Goal: Task Accomplishment & Management: Complete application form

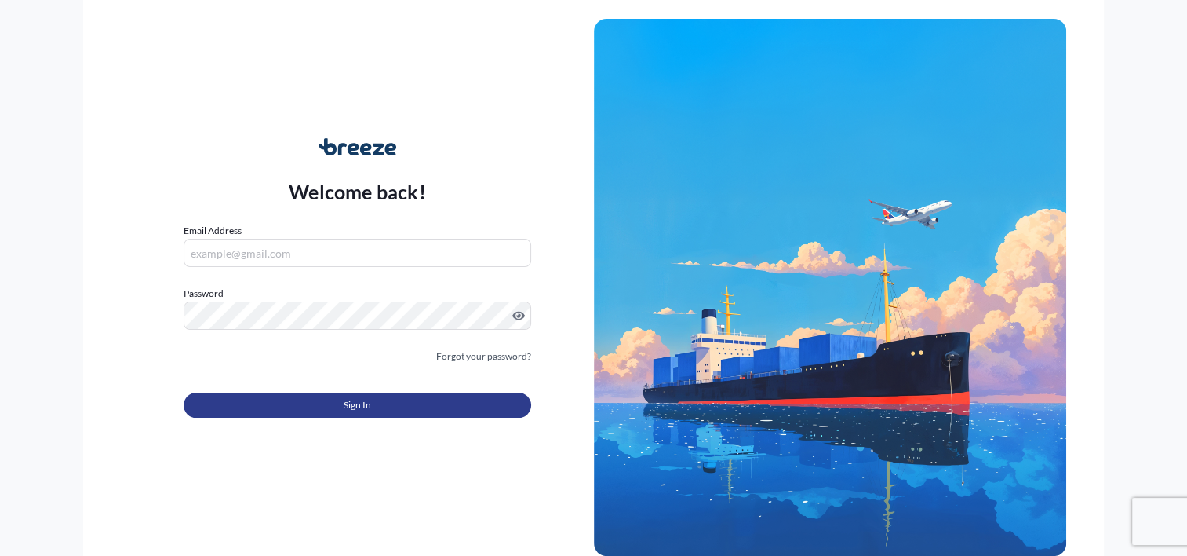
type input "[EMAIL_ADDRESS][DOMAIN_NAME]"
click at [377, 402] on button "Sign In" at bounding box center [357, 404] width 347 height 25
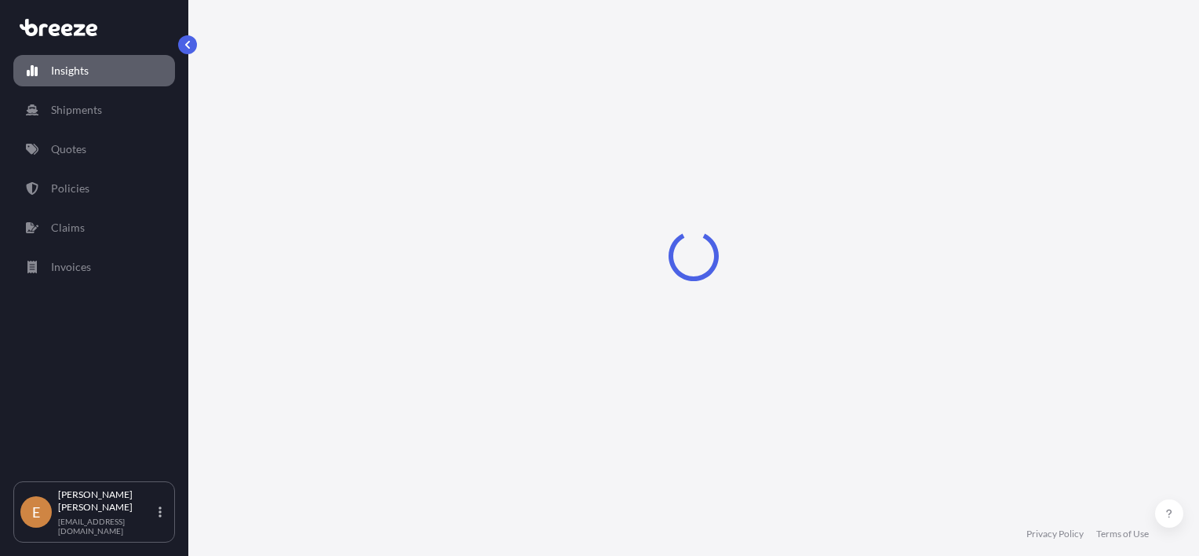
select select "2025"
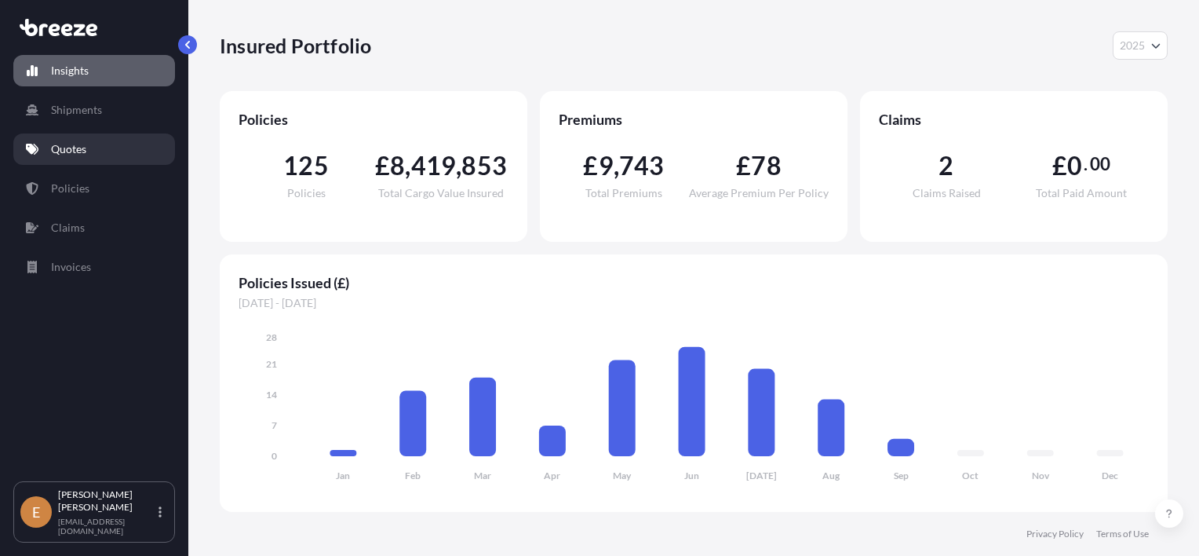
click at [78, 148] on p "Quotes" at bounding box center [68, 149] width 35 height 16
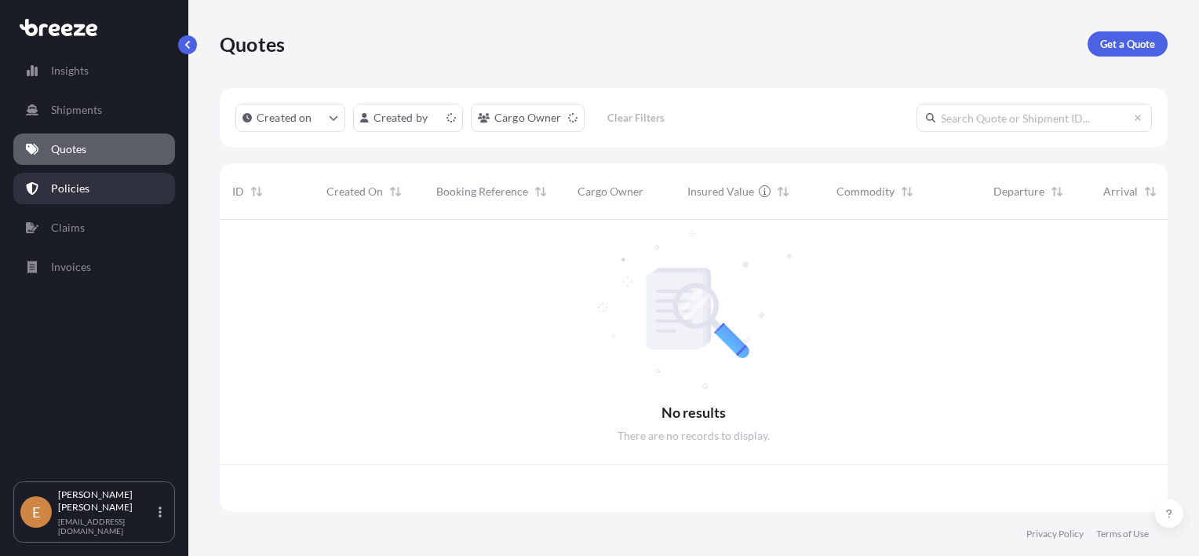
scroll to position [289, 935]
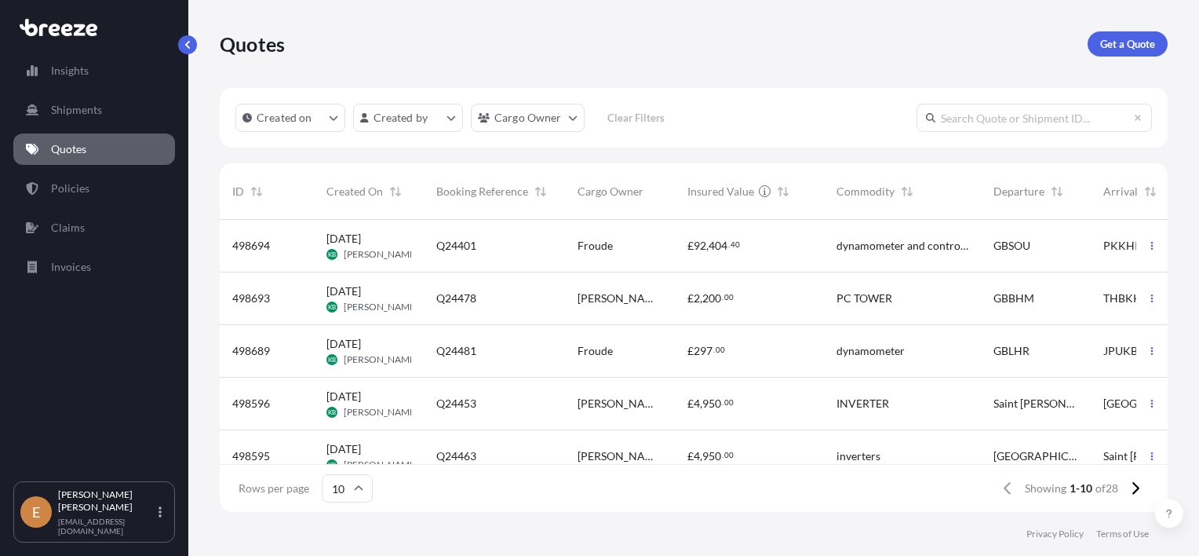
click at [502, 343] on div "Q24481" at bounding box center [494, 351] width 116 height 16
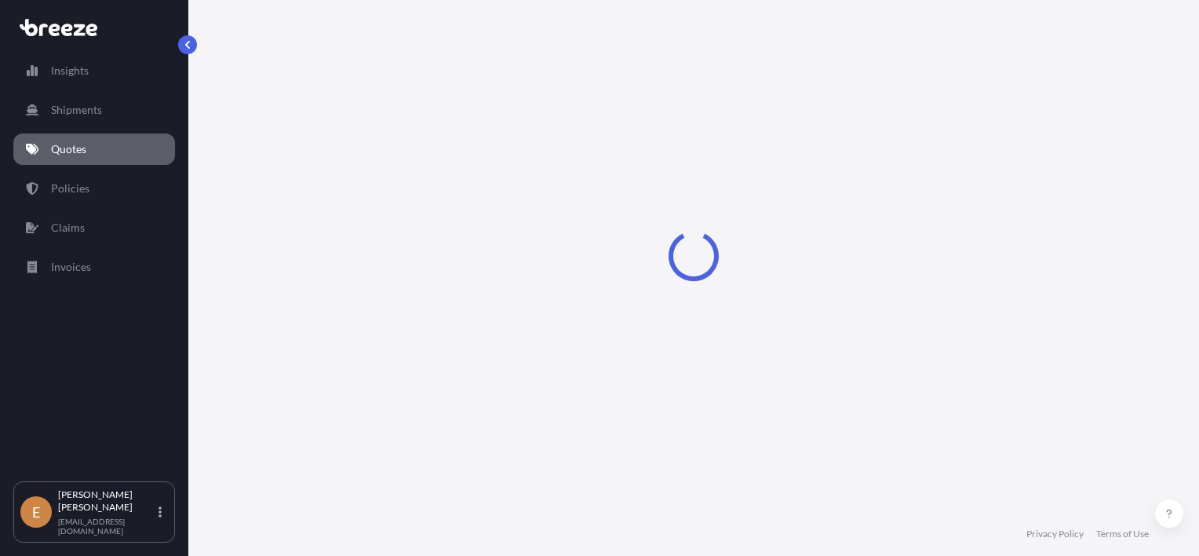
select select "Road"
select select "Air"
select select "Road"
select select "1"
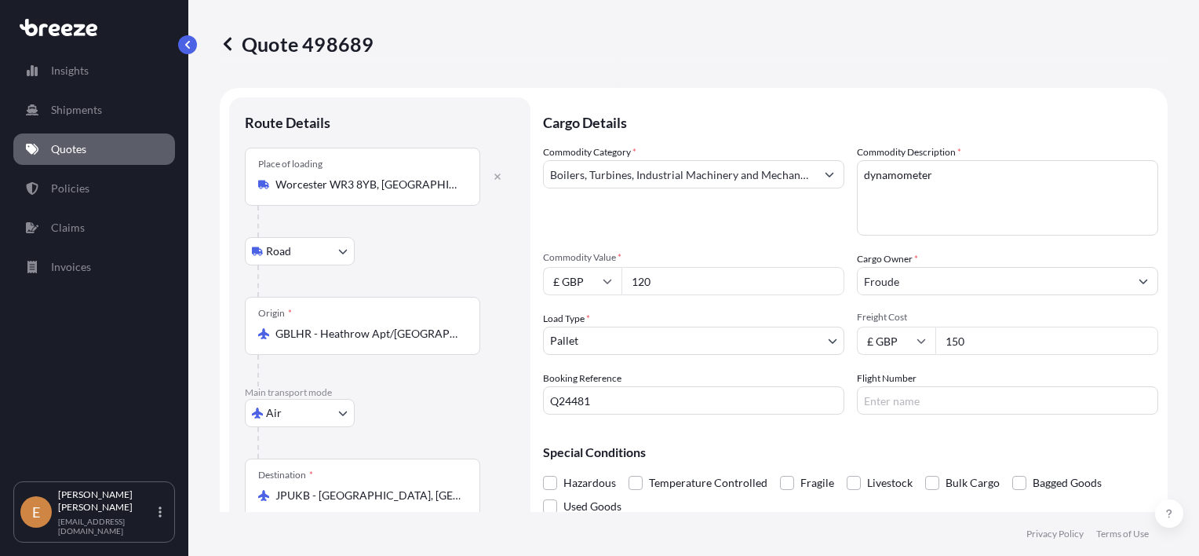
drag, startPoint x: 972, startPoint y: 336, endPoint x: 829, endPoint y: 337, distance: 142.8
click at [829, 337] on div "Commodity Category * Boilers, Turbines, Industrial Machinery and Mechanical App…" at bounding box center [850, 279] width 615 height 270
type input "80"
click at [657, 340] on body "Insights Shipments Quotes Policies Claims Invoices E [PERSON_NAME] [EMAIL_ADDRE…" at bounding box center [599, 278] width 1199 height 556
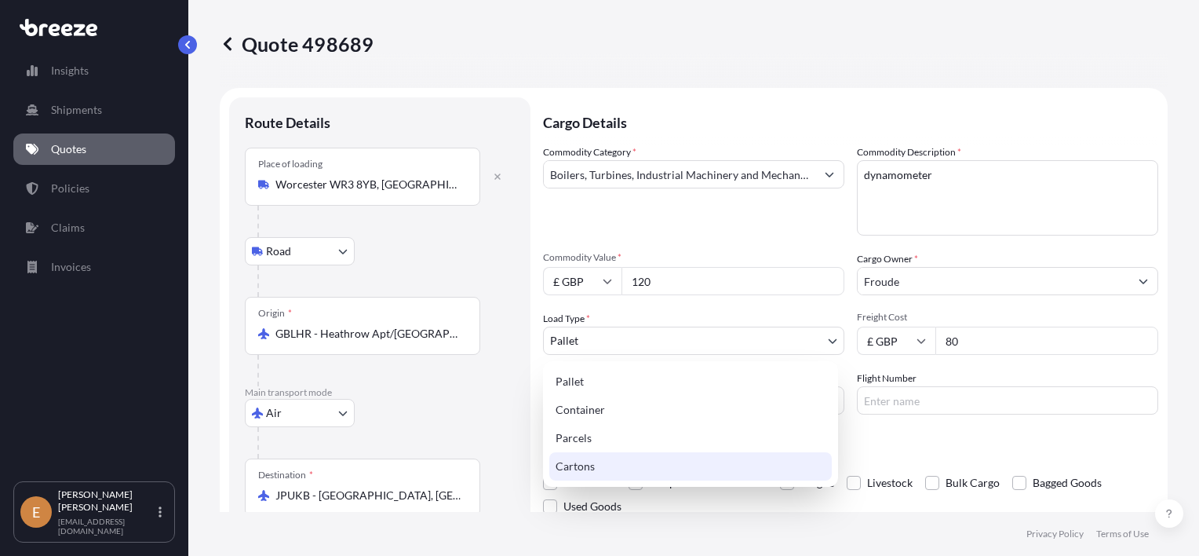
click at [603, 457] on div "Cartons" at bounding box center [690, 466] width 283 height 28
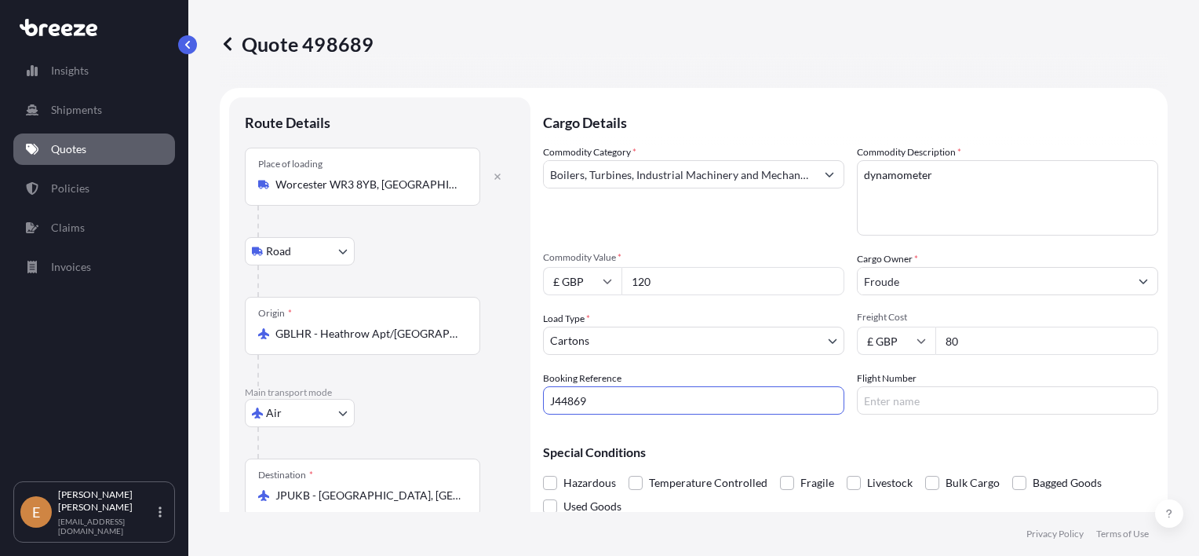
type input "J44869"
drag, startPoint x: 953, startPoint y: 182, endPoint x: 731, endPoint y: 172, distance: 221.5
click at [731, 172] on div "Commodity Category * Boilers, Turbines, Industrial Machinery and Mechanical App…" at bounding box center [850, 279] width 615 height 270
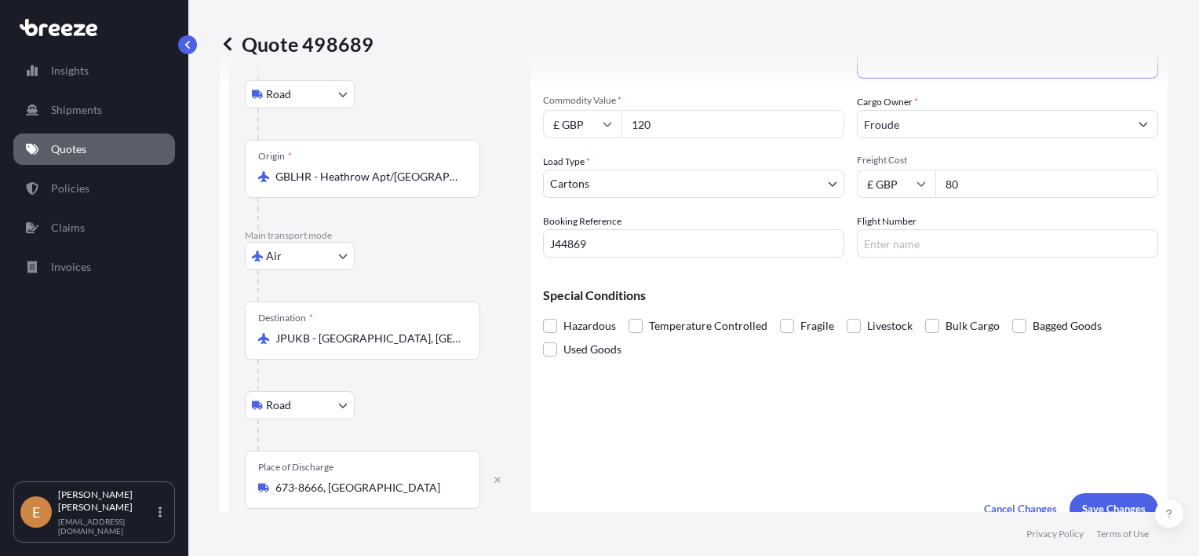
scroll to position [235, 0]
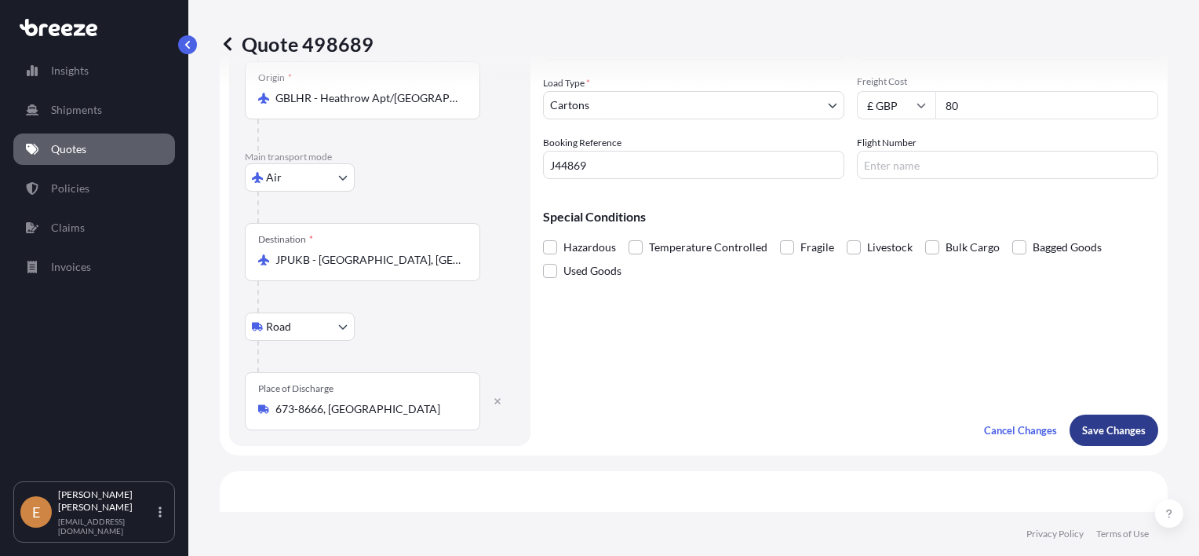
type textarea "Needle Valve"
click at [1096, 425] on p "Save Changes" at bounding box center [1114, 430] width 64 height 16
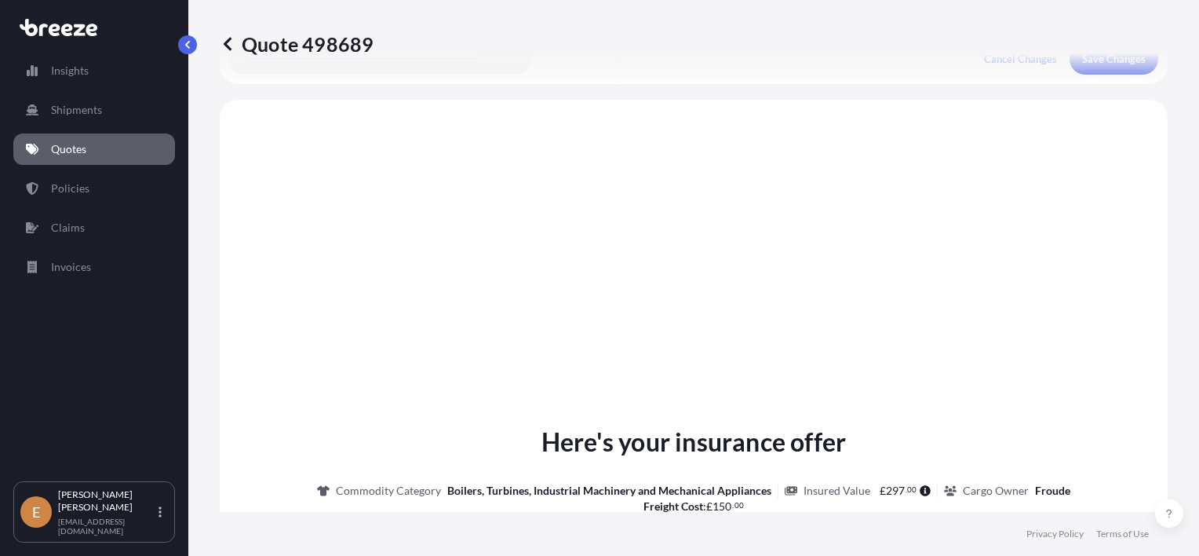
scroll to position [626, 0]
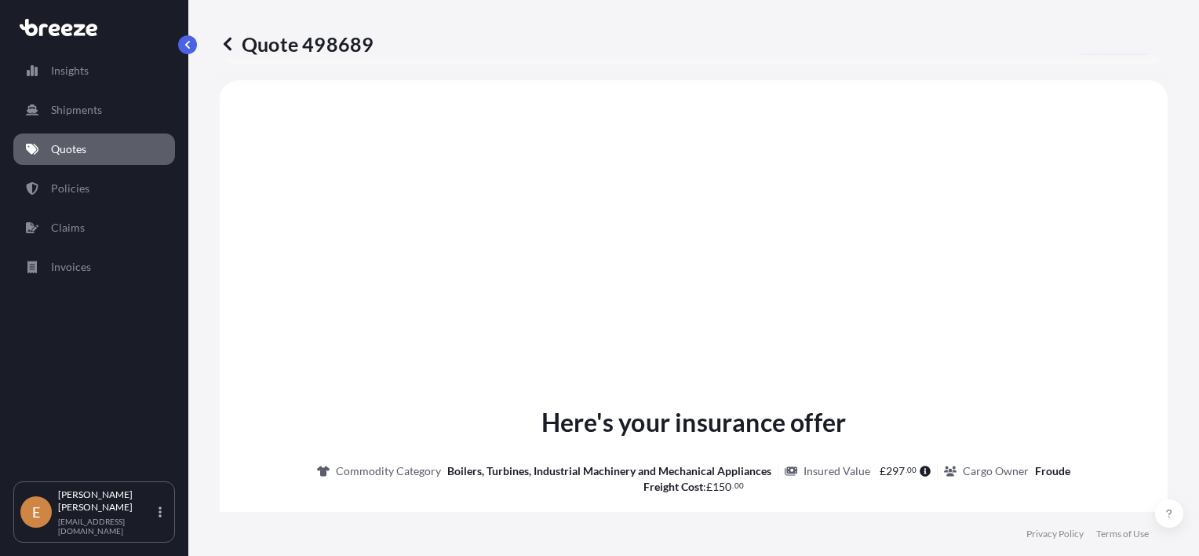
select select "Road"
select select "Air"
select select "Road"
select select "4"
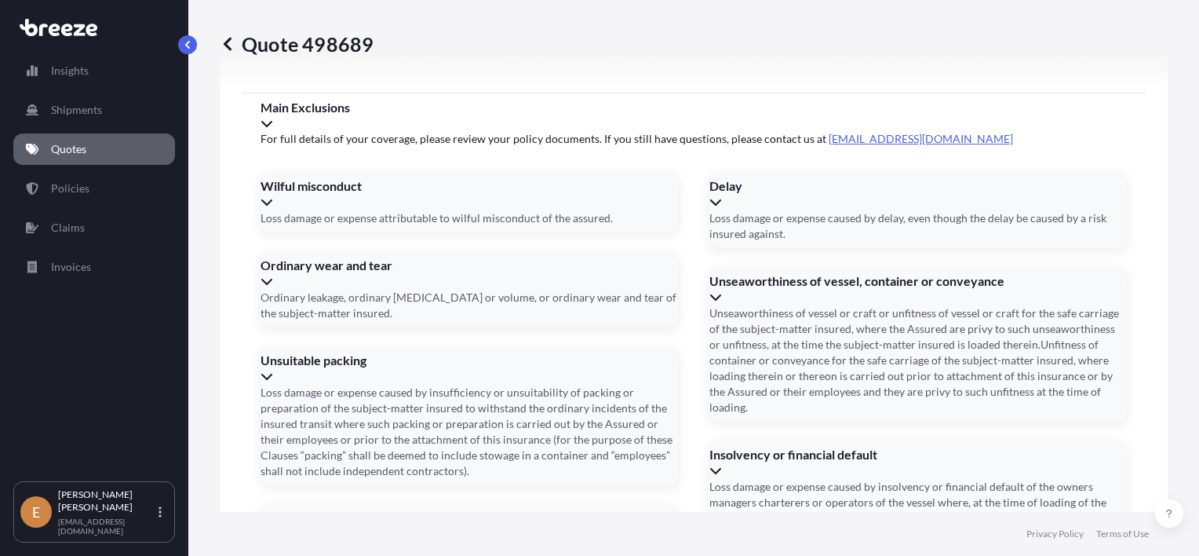
scroll to position [2218, 0]
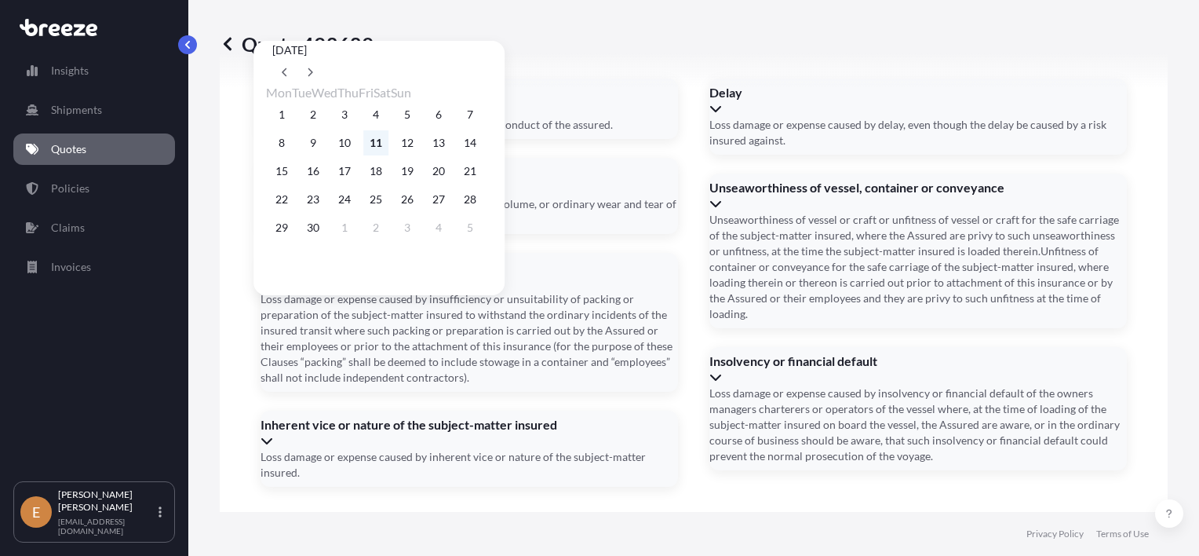
click at [388, 145] on button "11" at bounding box center [375, 142] width 25 height 25
type input "[DATE]"
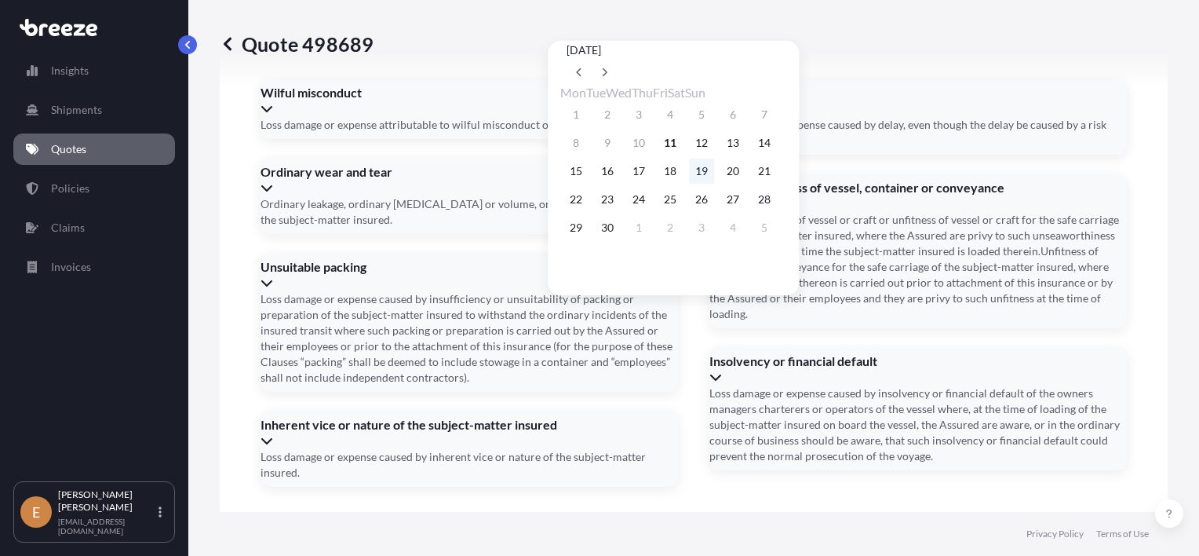
click at [714, 176] on button "19" at bounding box center [701, 171] width 25 height 25
type input "[DATE]"
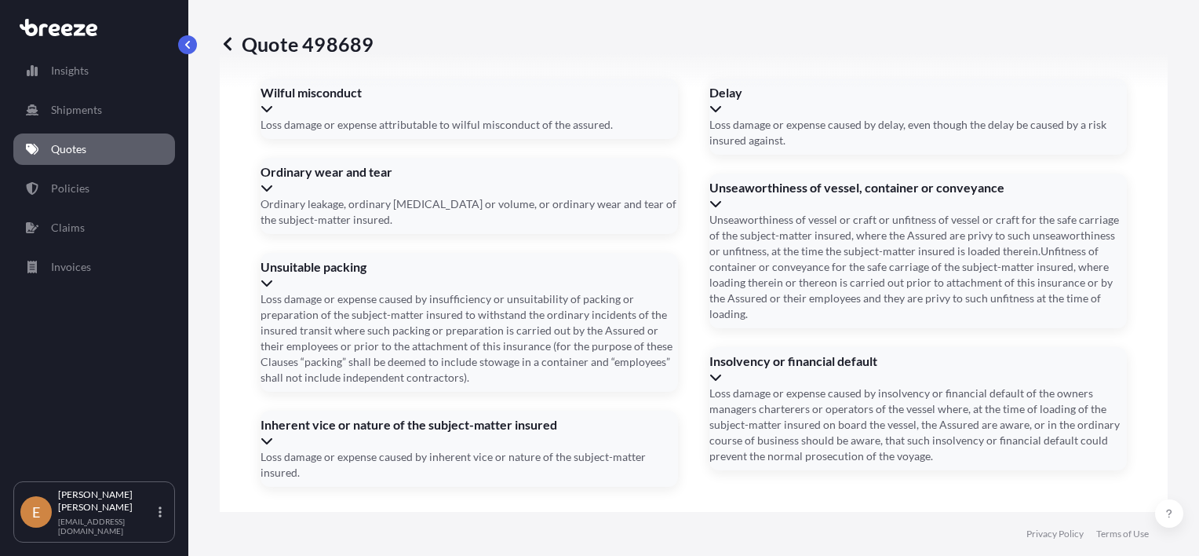
paste input "8411109346"
type input "8411109346"
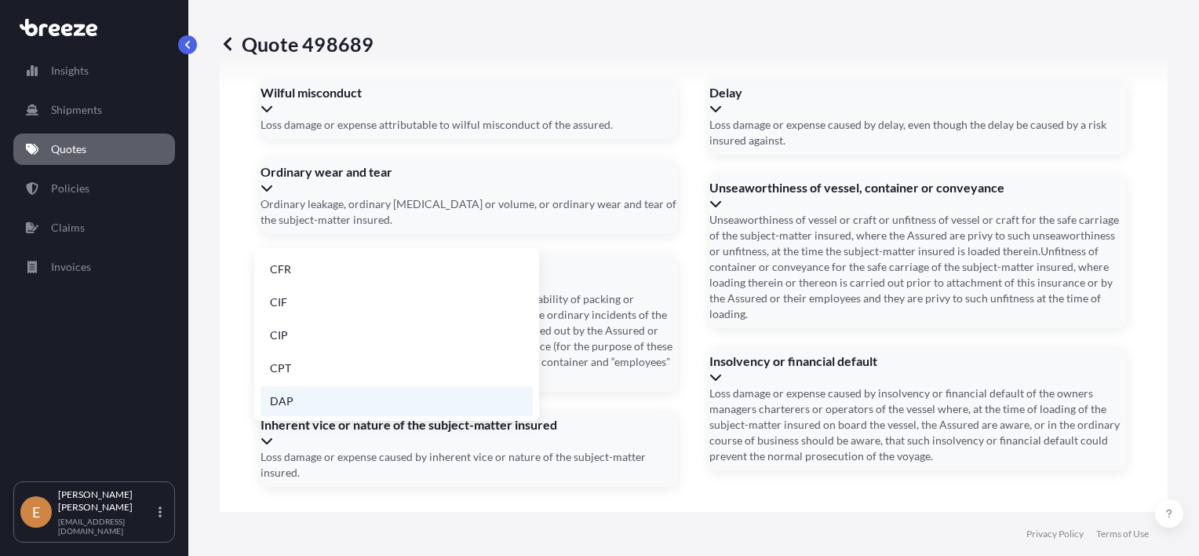
click at [330, 407] on li "DAP" at bounding box center [397, 401] width 272 height 30
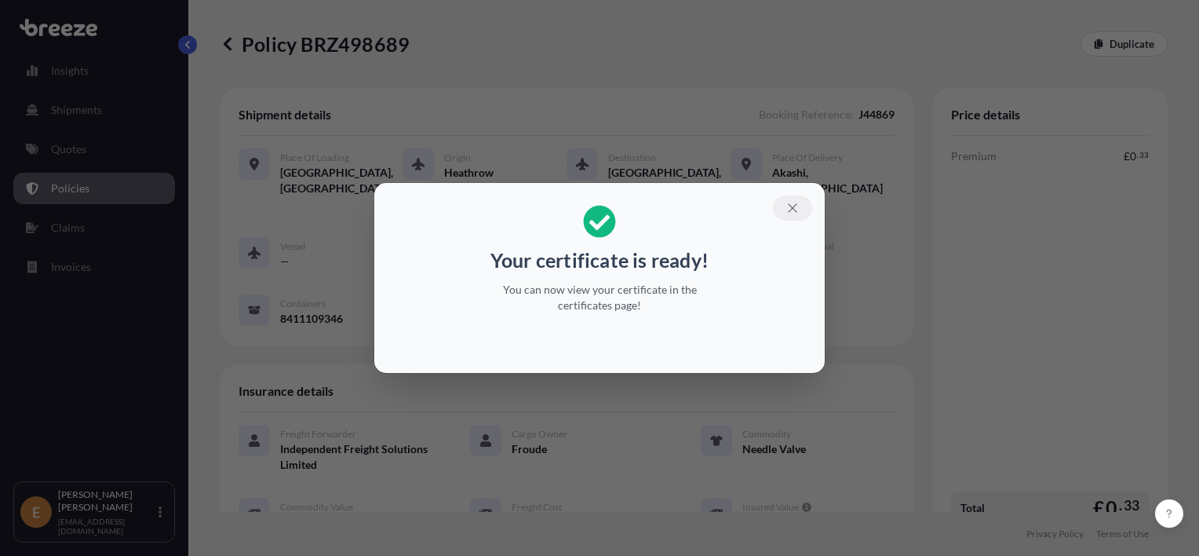
click at [794, 203] on icon "button" at bounding box center [793, 208] width 14 height 14
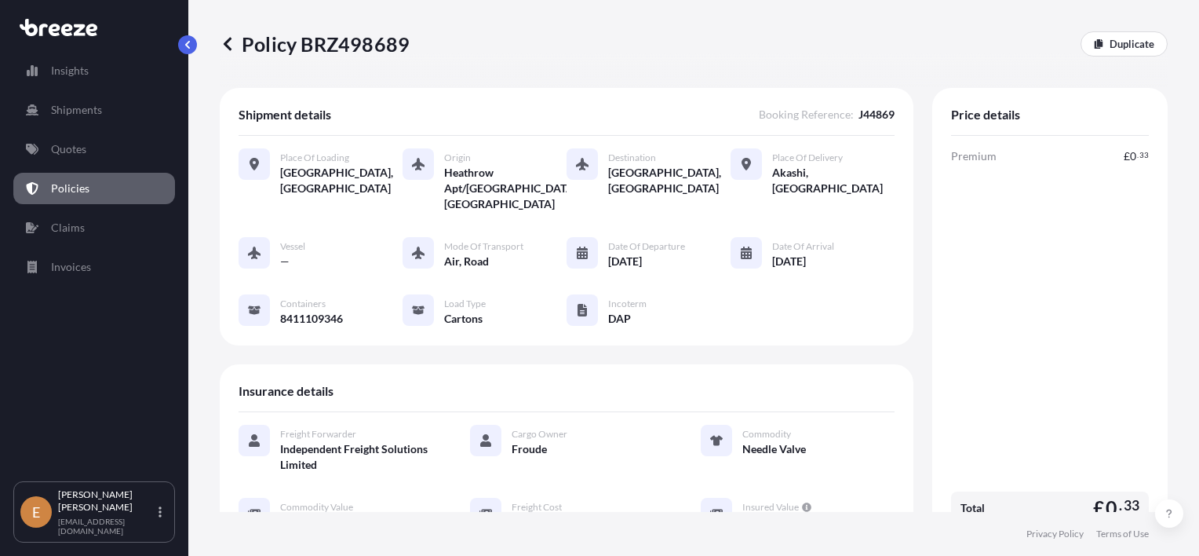
click at [352, 40] on p "Policy BRZ498689" at bounding box center [315, 43] width 190 height 25
copy p "BRZ498689"
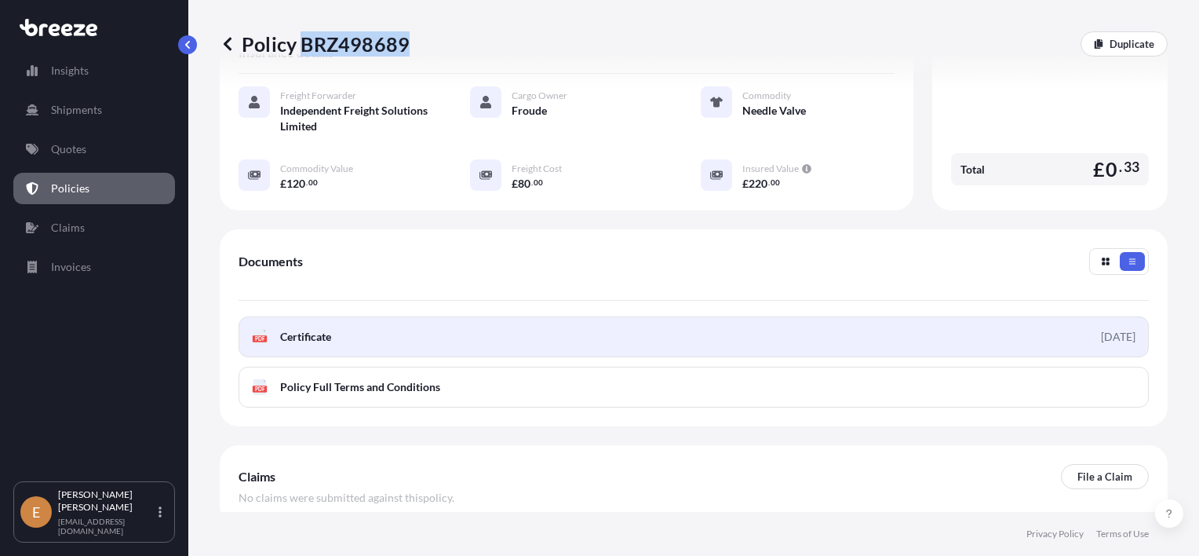
scroll to position [392, 0]
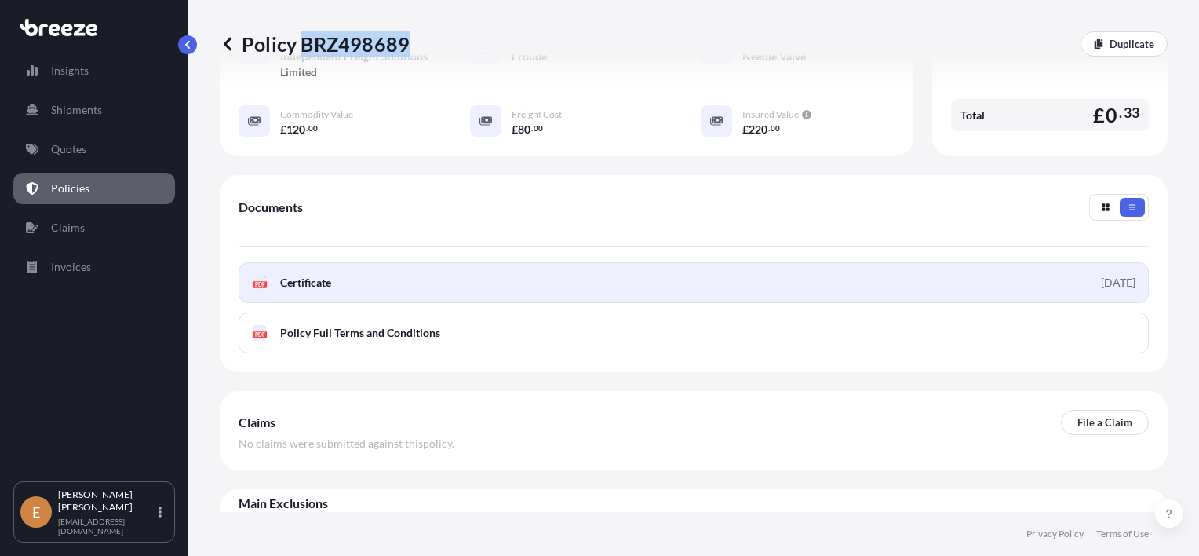
click at [851, 265] on link "PDF Certificate [DATE]" at bounding box center [694, 282] width 910 height 41
